Goal: Information Seeking & Learning: Understand process/instructions

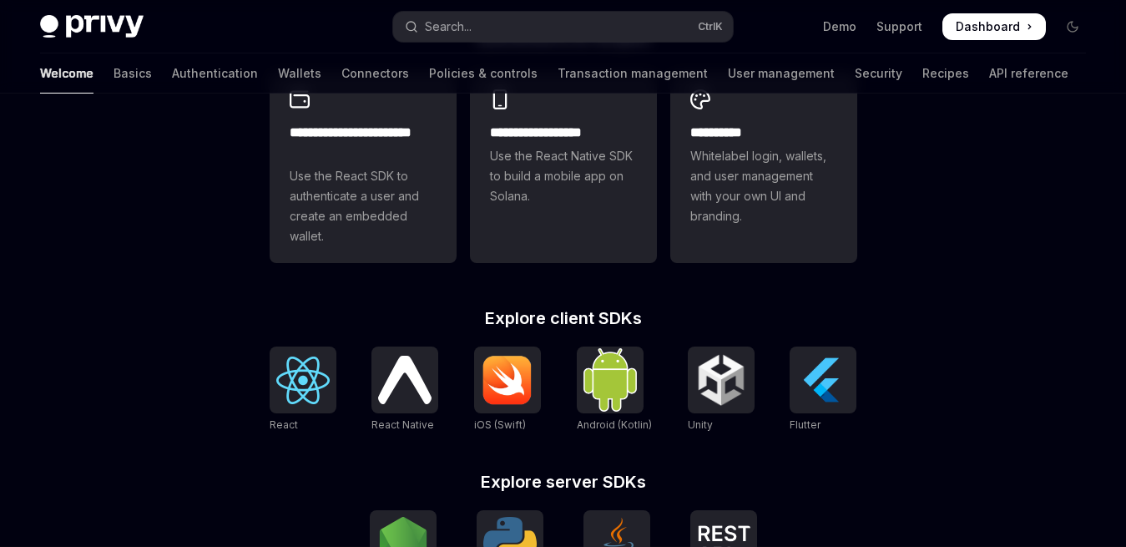
scroll to position [511, 0]
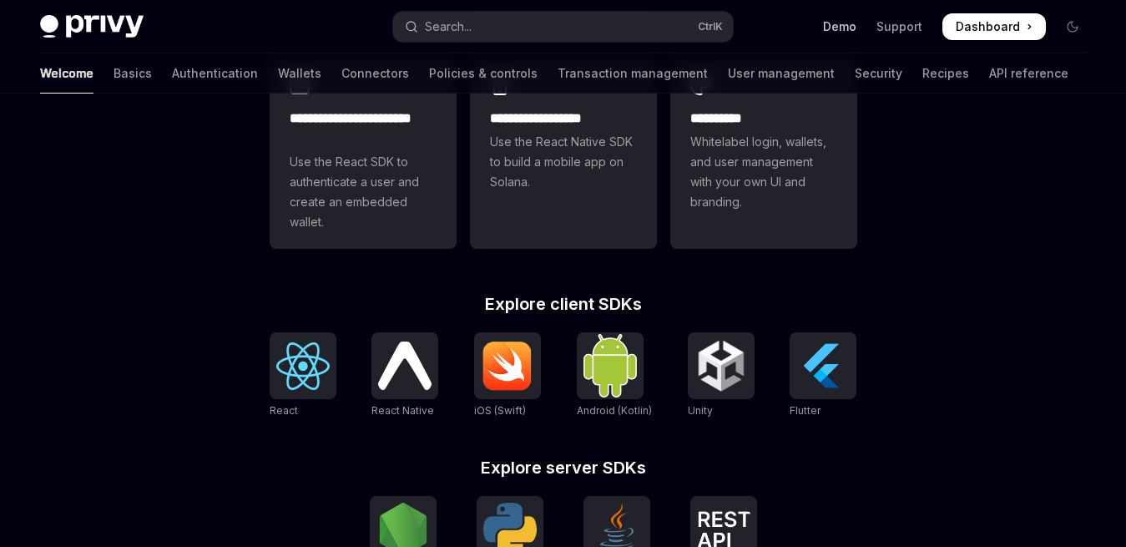
click at [846, 32] on link "Demo" at bounding box center [839, 26] width 33 height 17
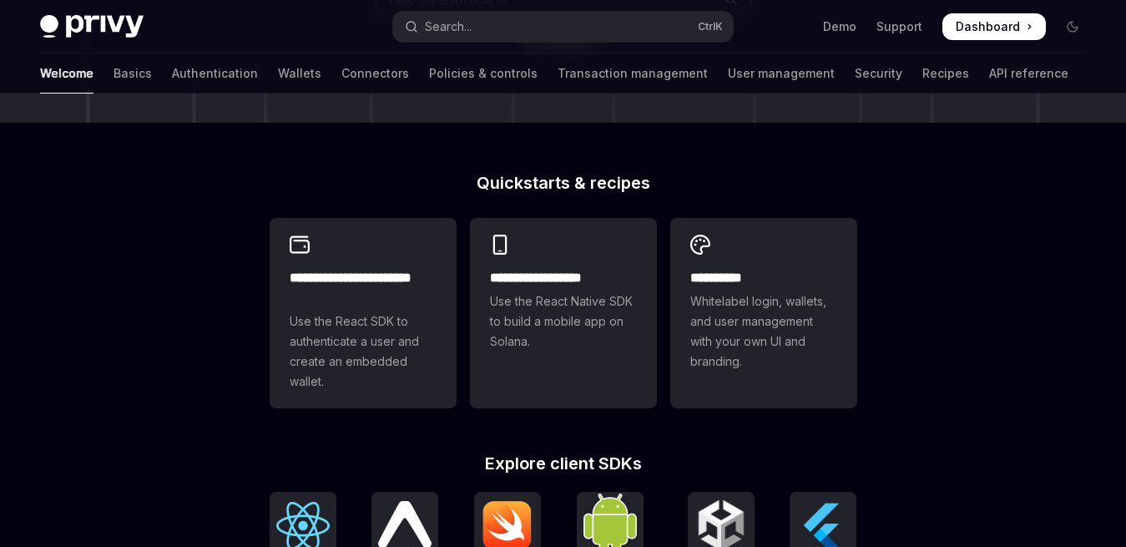
scroll to position [340, 0]
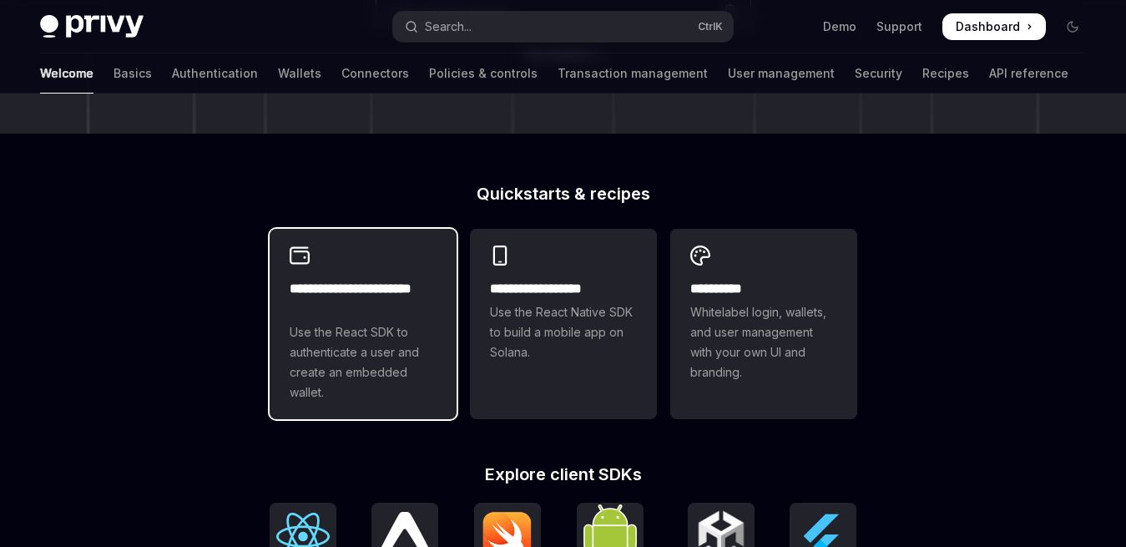
drag, startPoint x: 371, startPoint y: 303, endPoint x: 362, endPoint y: 314, distance: 14.2
click at [370, 302] on h2 "**********" at bounding box center [363, 299] width 147 height 40
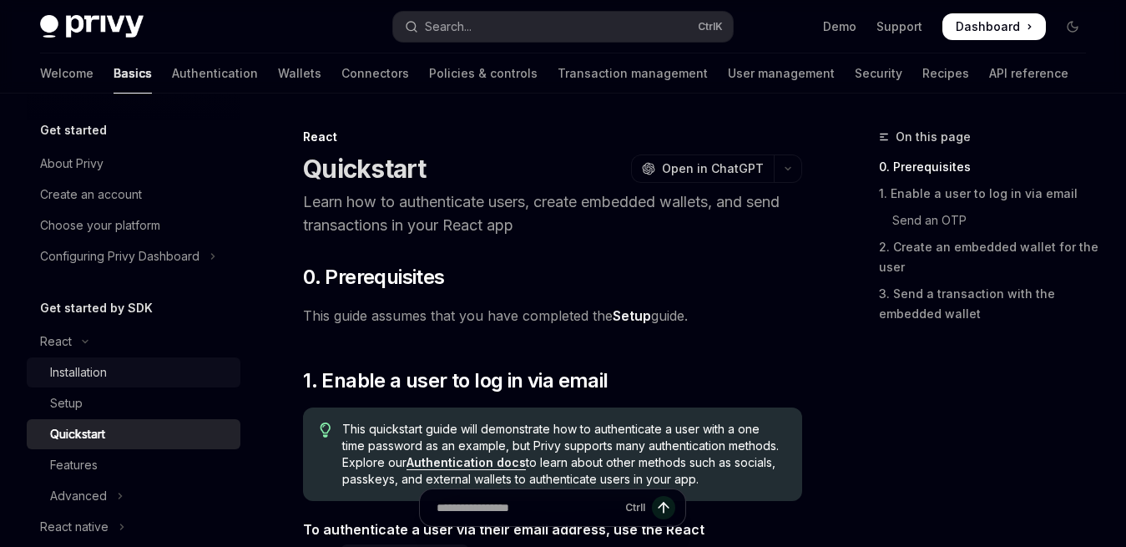
click at [123, 357] on link "Installation" at bounding box center [134, 372] width 214 height 30
click at [152, 361] on link "Installation" at bounding box center [134, 372] width 214 height 30
click at [83, 367] on div "Installation" at bounding box center [78, 372] width 57 height 20
click at [77, 371] on div "Installation" at bounding box center [78, 372] width 57 height 20
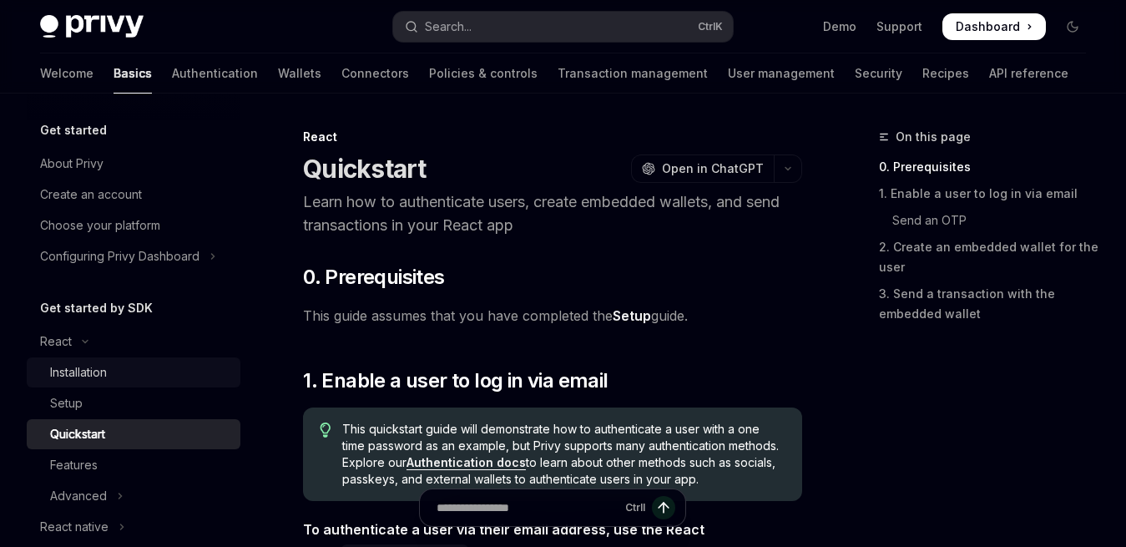
type textarea "*"
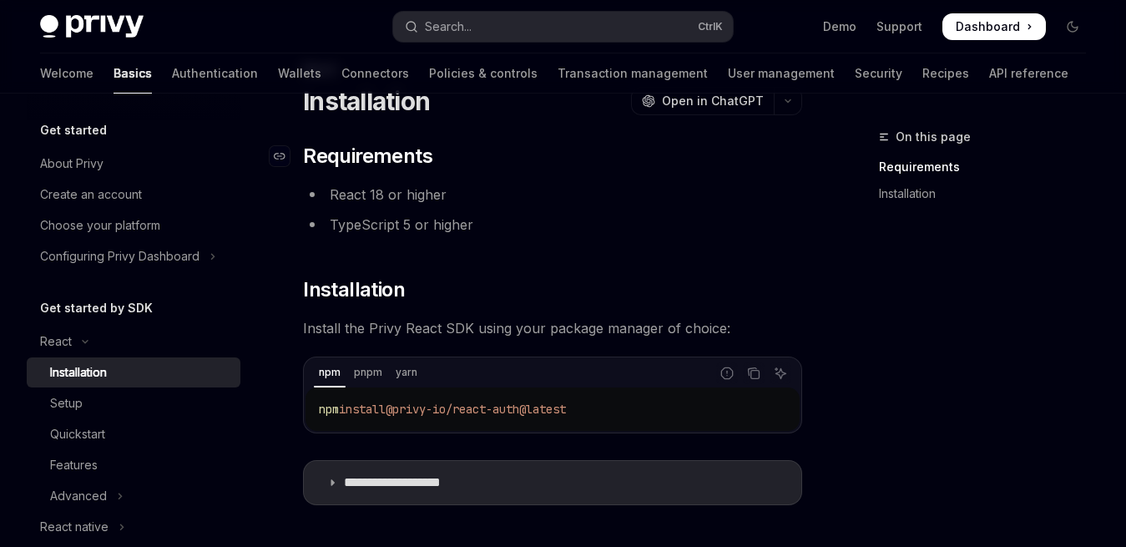
scroll to position [170, 0]
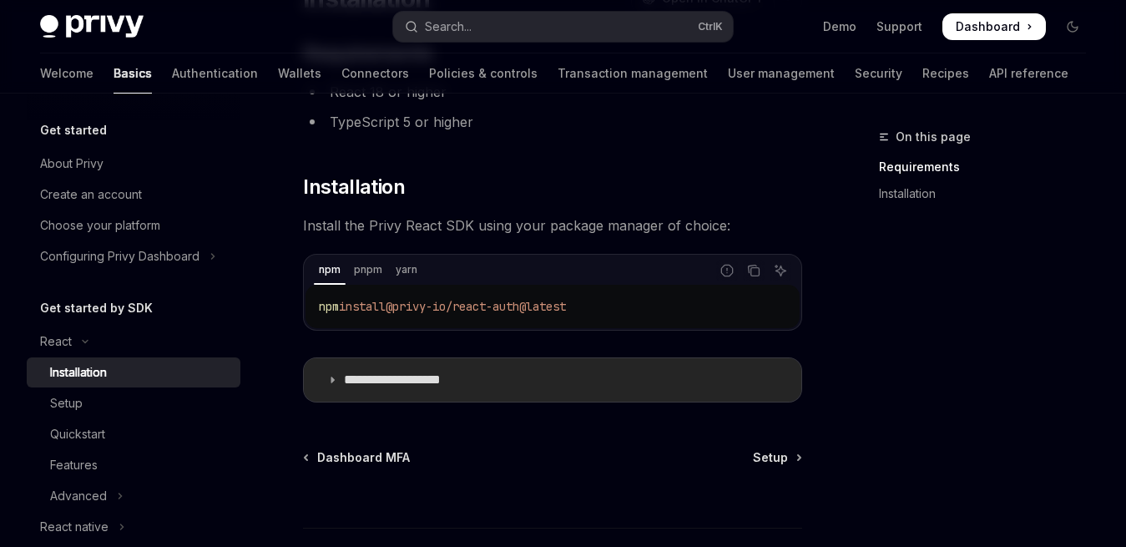
click at [334, 377] on icon at bounding box center [332, 380] width 10 height 10
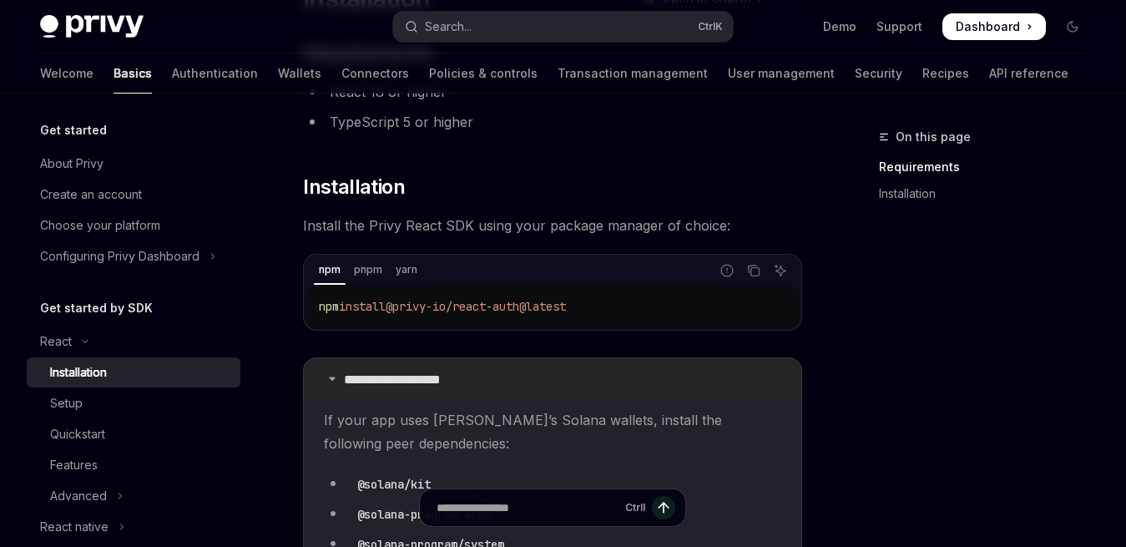
click at [334, 377] on icon at bounding box center [332, 378] width 10 height 10
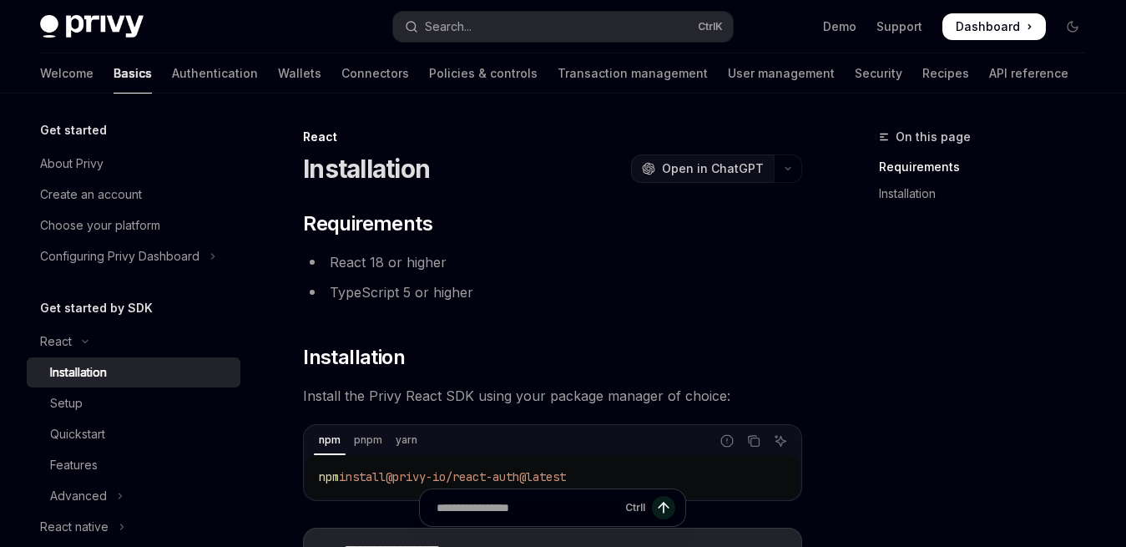
click at [709, 164] on span "Open in ChatGPT" at bounding box center [713, 168] width 102 height 17
